Goal: Information Seeking & Learning: Learn about a topic

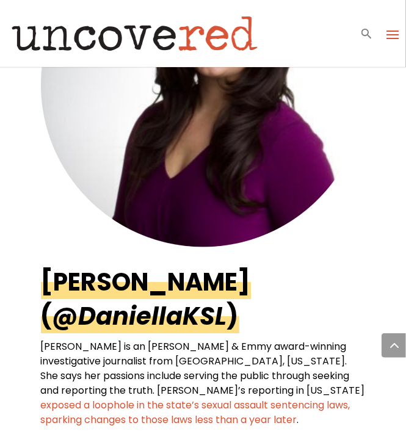
scroll to position [4174, 0]
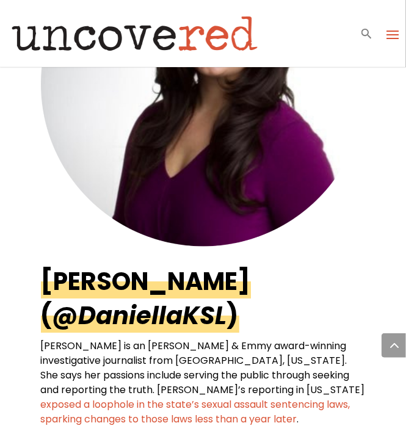
click at [183, 265] on link "[PERSON_NAME] ( @DaniellaKSL )" at bounding box center [146, 299] width 210 height 68
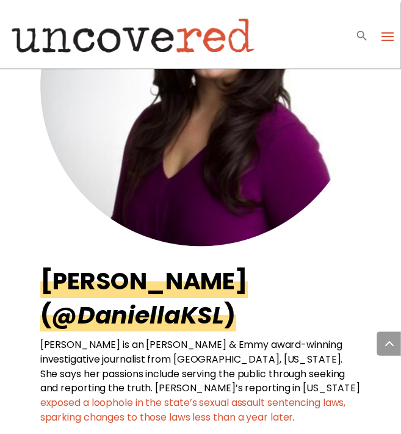
scroll to position [4163, 0]
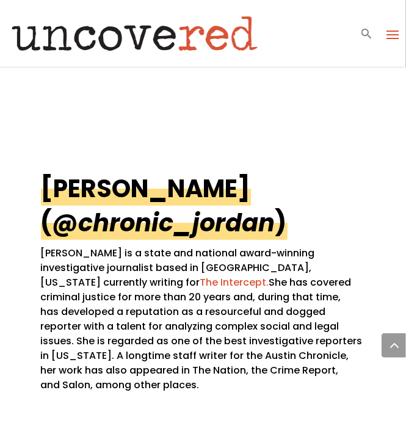
scroll to position [2459, 0]
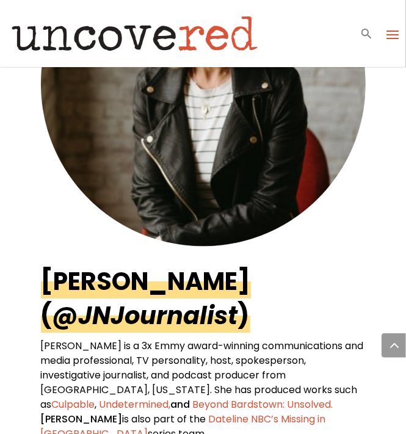
scroll to position [771, 0]
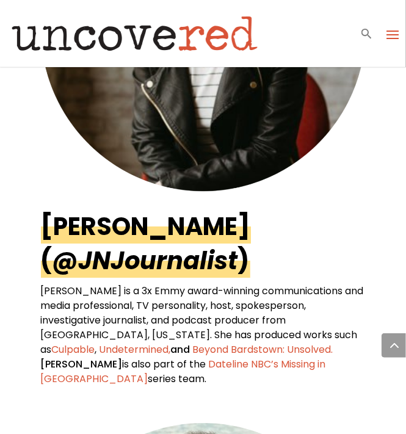
click at [320, 400] on div "[PERSON_NAME] ( @JNJournalist ) [PERSON_NAME] is a 3x Emmy award-winning commun…" at bounding box center [203, 126] width 325 height 557
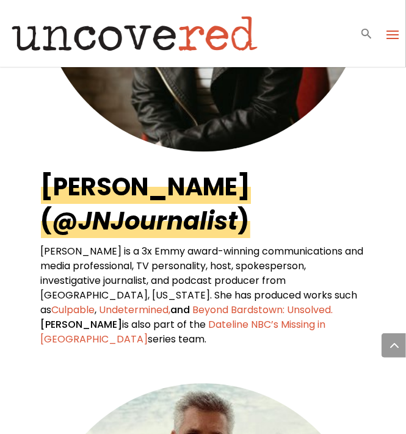
scroll to position [811, 0]
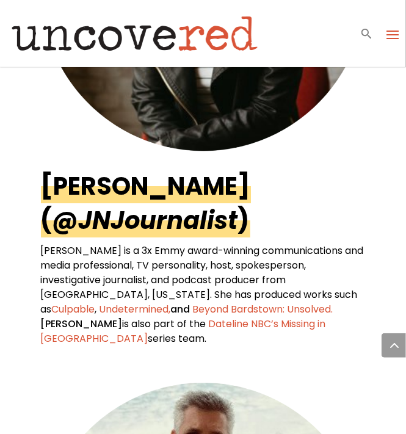
click at [177, 226] on em "@JNJournalist" at bounding box center [145, 220] width 186 height 34
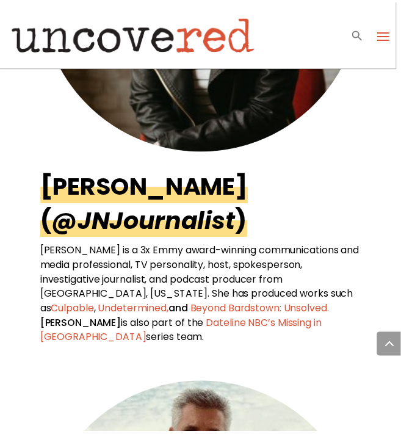
scroll to position [809, 0]
